Goal: Task Accomplishment & Management: Use online tool/utility

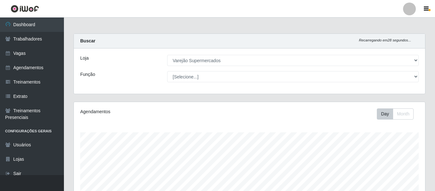
select select "237"
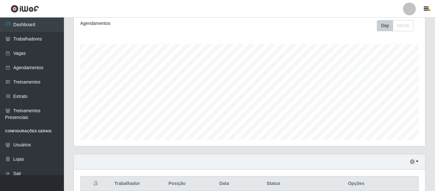
scroll to position [152, 0]
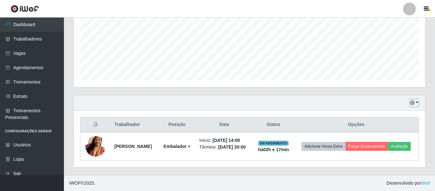
click at [413, 99] on button "button" at bounding box center [414, 102] width 9 height 7
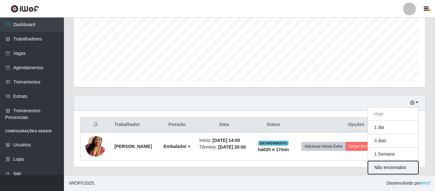
click at [397, 164] on button "Não encerrados" at bounding box center [393, 167] width 50 height 13
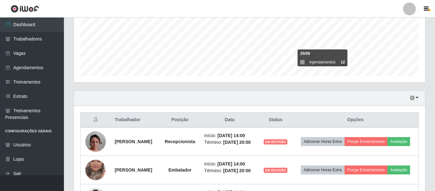
scroll to position [216, 0]
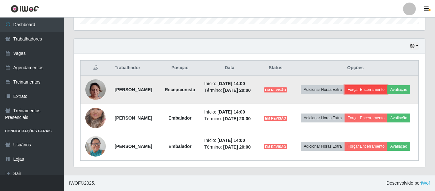
click at [383, 85] on button "Forçar Encerramento" at bounding box center [365, 89] width 43 height 9
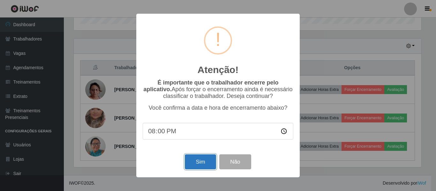
click at [205, 164] on button "Sim" at bounding box center [200, 162] width 31 height 15
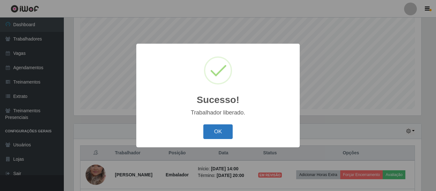
click at [222, 137] on button "OK" at bounding box center [219, 132] width 30 height 15
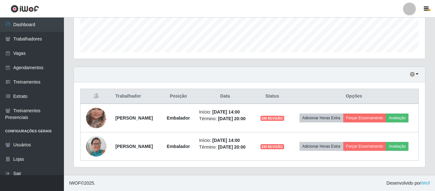
scroll to position [186, 0]
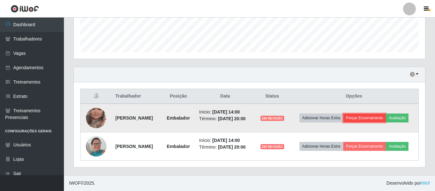
click at [384, 114] on button "Forçar Encerramento" at bounding box center [364, 118] width 43 height 9
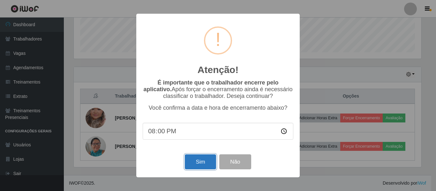
click at [196, 159] on button "Sim" at bounding box center [200, 162] width 31 height 15
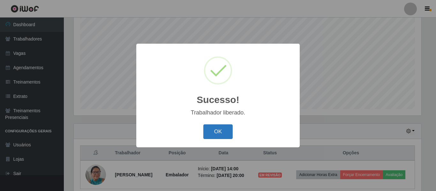
click at [223, 135] on button "OK" at bounding box center [219, 132] width 30 height 15
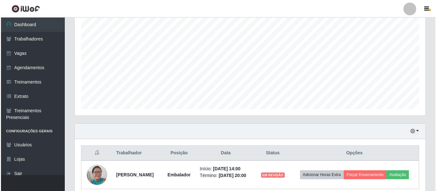
scroll to position [148, 0]
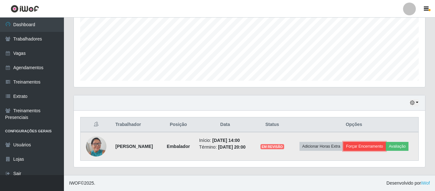
click at [368, 145] on button "Forçar Encerramento" at bounding box center [364, 146] width 43 height 9
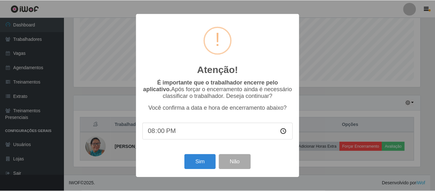
scroll to position [133, 348]
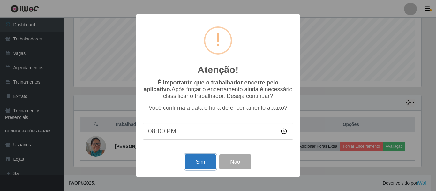
click at [206, 161] on button "Sim" at bounding box center [200, 162] width 31 height 15
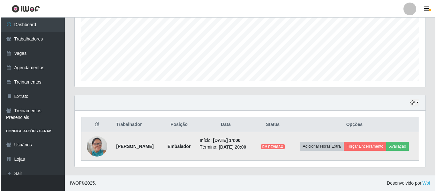
scroll to position [0, 0]
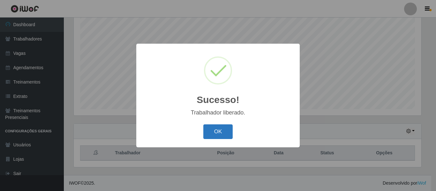
click at [226, 137] on button "OK" at bounding box center [219, 132] width 30 height 15
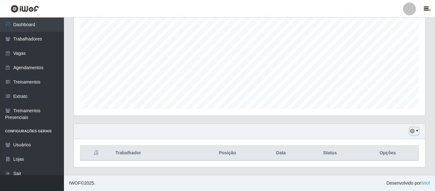
click at [416, 133] on button "button" at bounding box center [414, 131] width 9 height 7
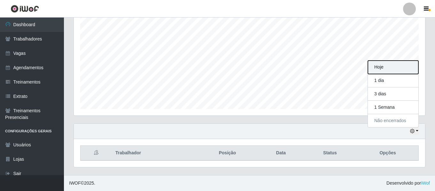
click at [386, 71] on button "Hoje" at bounding box center [393, 67] width 50 height 13
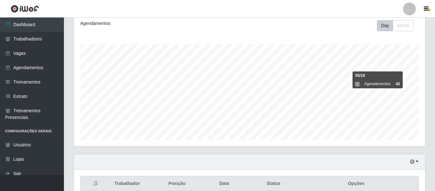
scroll to position [152, 0]
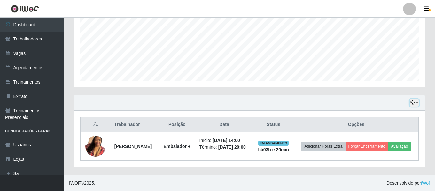
click at [413, 101] on icon "button" at bounding box center [412, 103] width 4 height 4
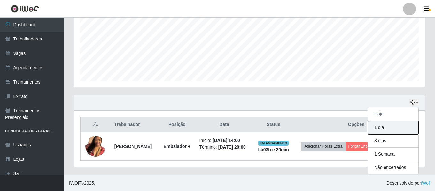
click at [395, 121] on button "1 dia" at bounding box center [393, 127] width 50 height 13
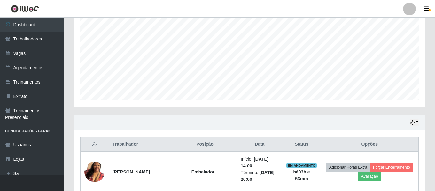
scroll to position [160, 0]
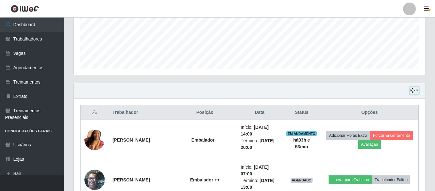
click at [417, 90] on button "button" at bounding box center [414, 90] width 9 height 7
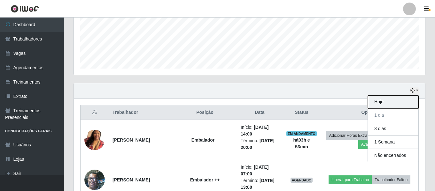
click at [393, 103] on button "Hoje" at bounding box center [393, 102] width 50 height 13
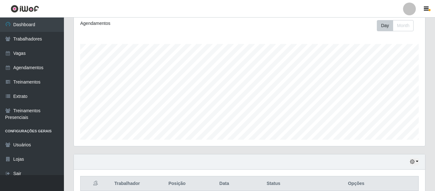
scroll to position [57, 0]
